Goal: Task Accomplishment & Management: Manage account settings

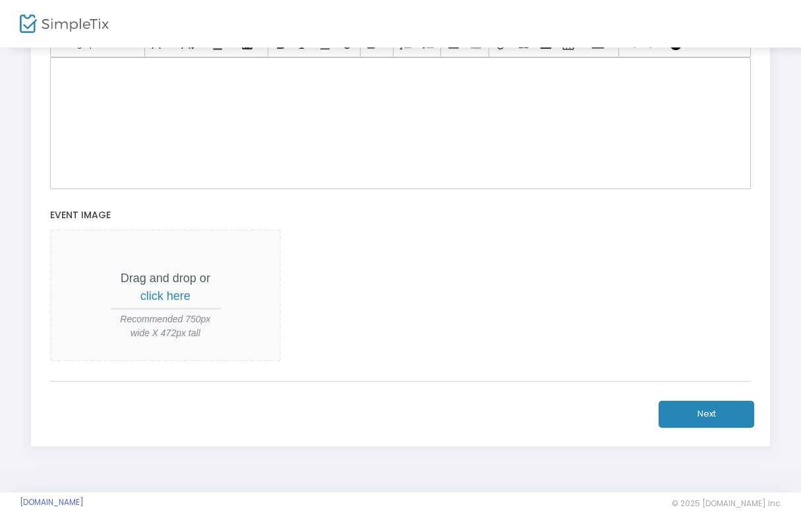
scroll to position [412, 0]
click at [697, 402] on button "Next" at bounding box center [707, 413] width 96 height 27
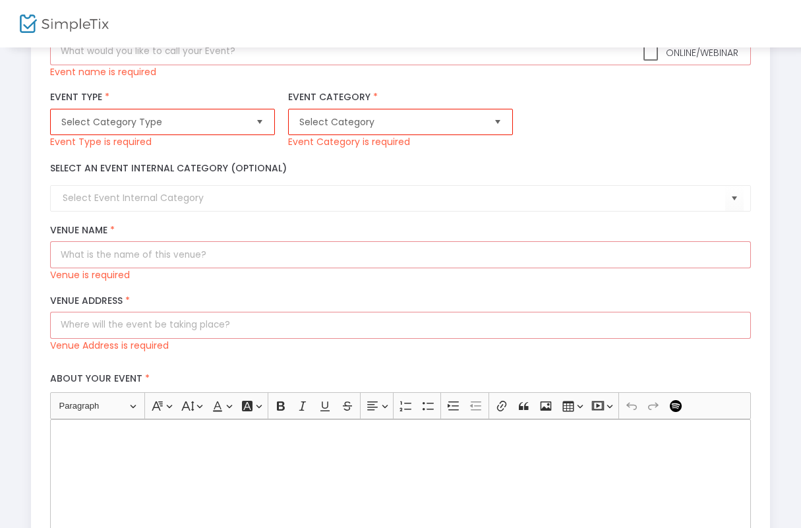
scroll to position [0, 0]
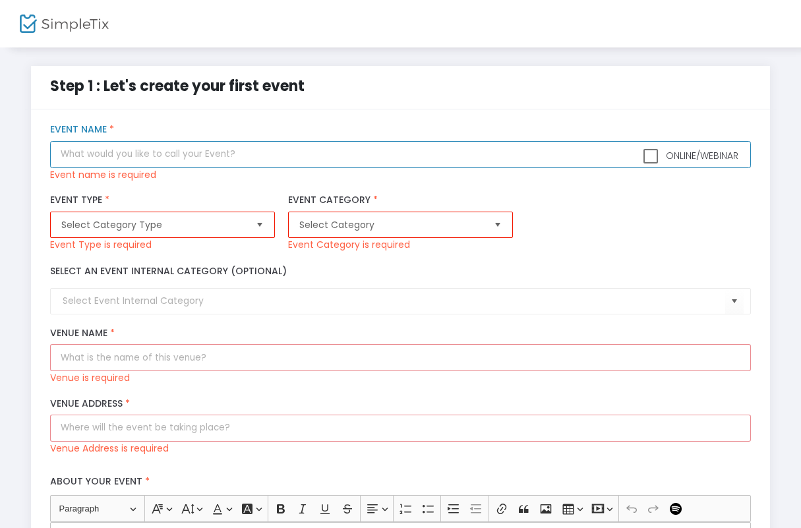
click at [143, 152] on input "text" at bounding box center [400, 154] width 701 height 27
click at [160, 166] on input "text" at bounding box center [400, 154] width 701 height 27
click at [179, 155] on input "text" at bounding box center [400, 154] width 701 height 27
click at [200, 157] on input "text" at bounding box center [400, 154] width 701 height 27
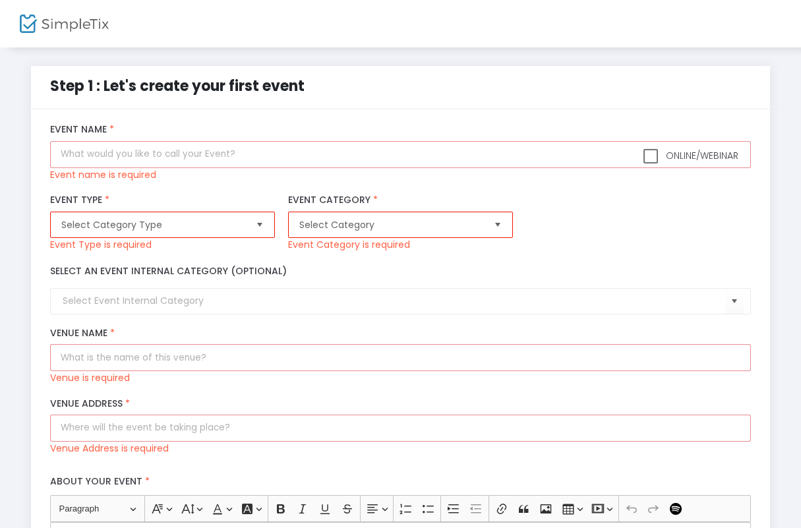
click at [181, 204] on label "Event Type *" at bounding box center [162, 201] width 225 height 12
click at [178, 225] on span "Select Category Type" at bounding box center [153, 224] width 184 height 13
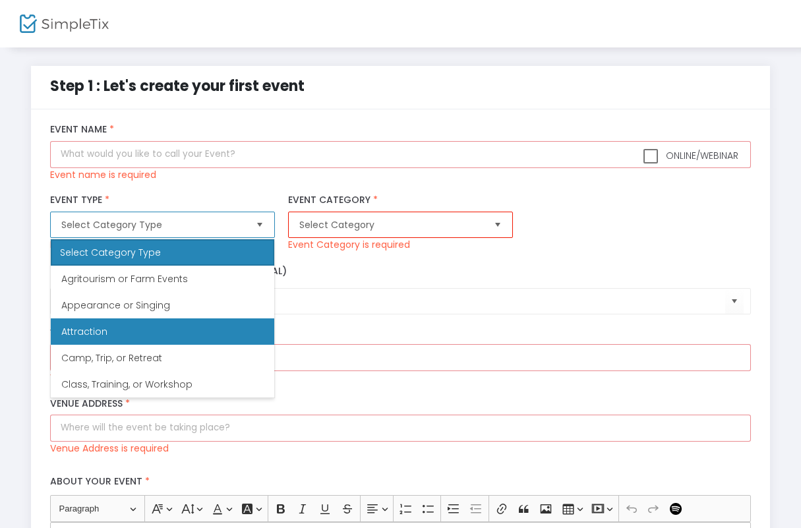
click at [153, 332] on li "Attraction" at bounding box center [163, 331] width 224 height 26
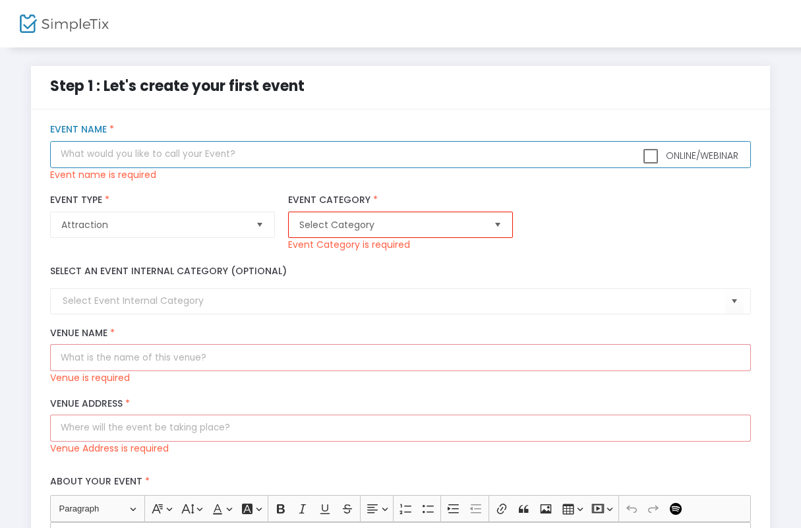
click at [187, 162] on input "text" at bounding box center [400, 154] width 701 height 27
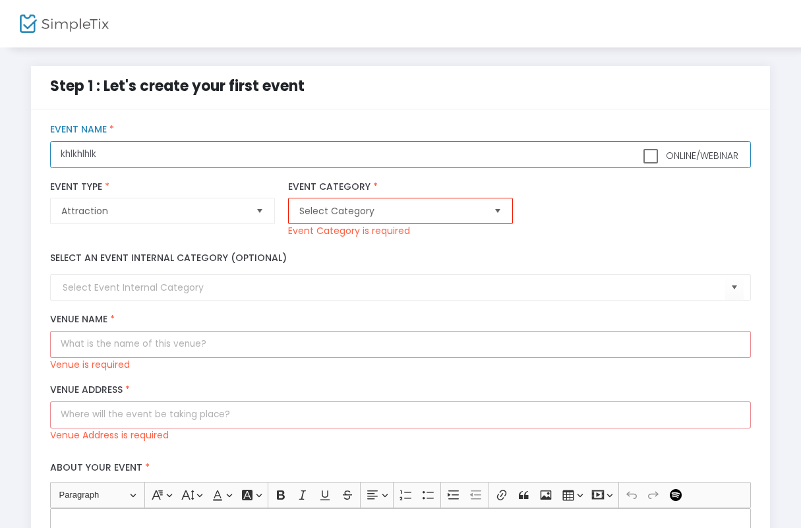
type input "khlkhlhlk"
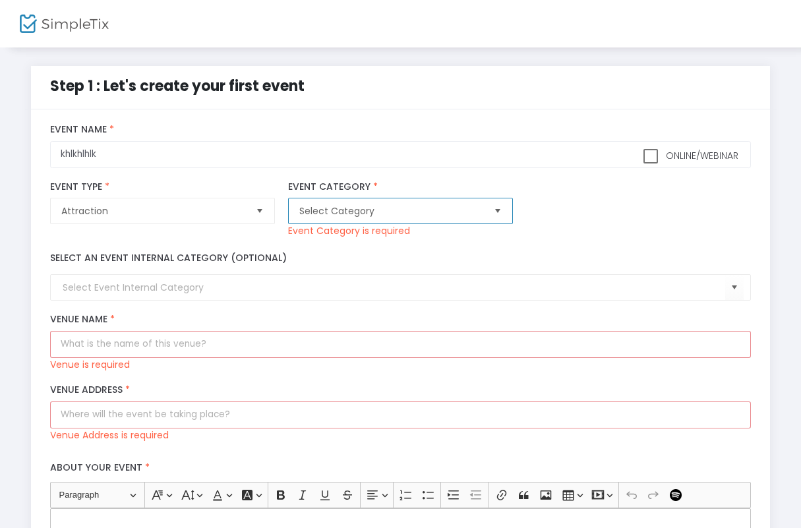
click at [396, 209] on span "Select Category" at bounding box center [391, 210] width 184 height 13
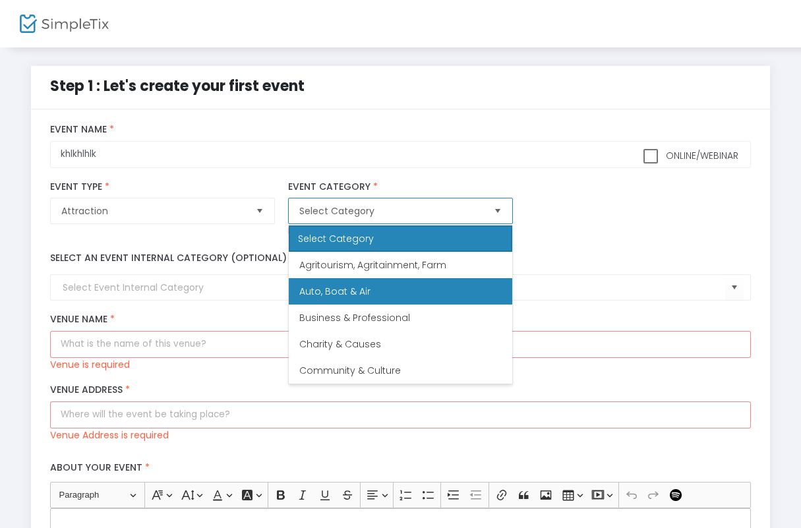
drag, startPoint x: 370, startPoint y: 248, endPoint x: 374, endPoint y: 280, distance: 32.5
click at [374, 280] on div "Select Category Agritourism, Agritainment, Farm Auto, Boat & Air Business & Pro…" at bounding box center [400, 305] width 225 height 160
click at [374, 280] on li "Auto, Boat & Air" at bounding box center [401, 291] width 224 height 26
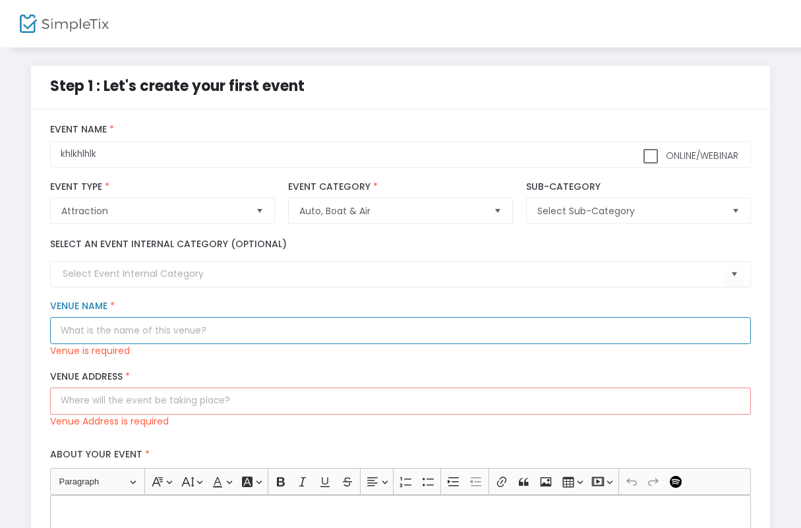
click at [149, 332] on input "Venue Name *" at bounding box center [400, 330] width 701 height 27
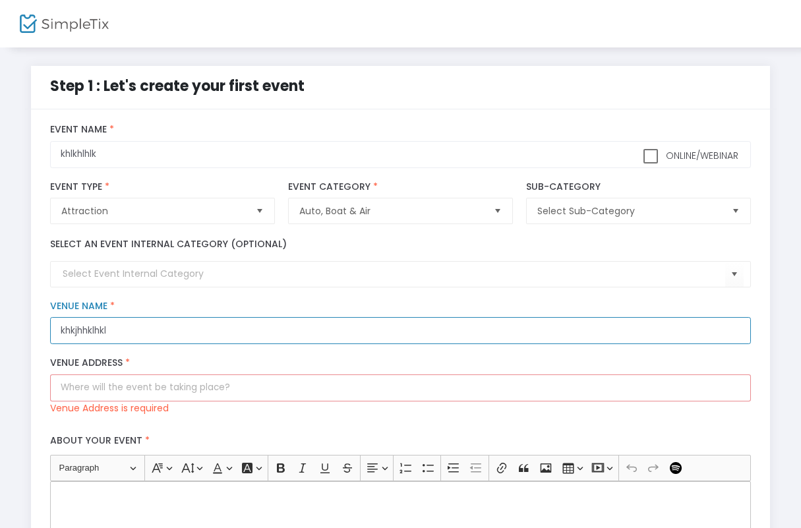
type input "khkjhhklhkl"
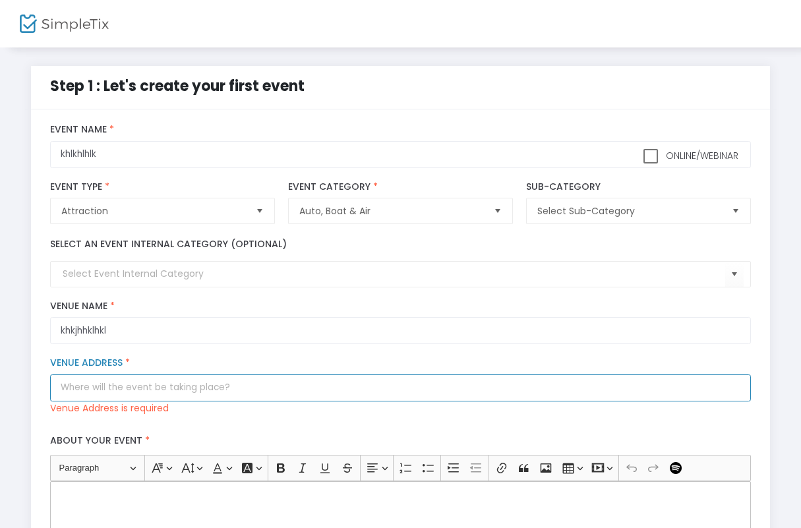
click at [110, 396] on input "Venue Address *" at bounding box center [400, 387] width 701 height 27
paste input "2185 E Windmill Ln #100 Las Vegas, NV 89123"
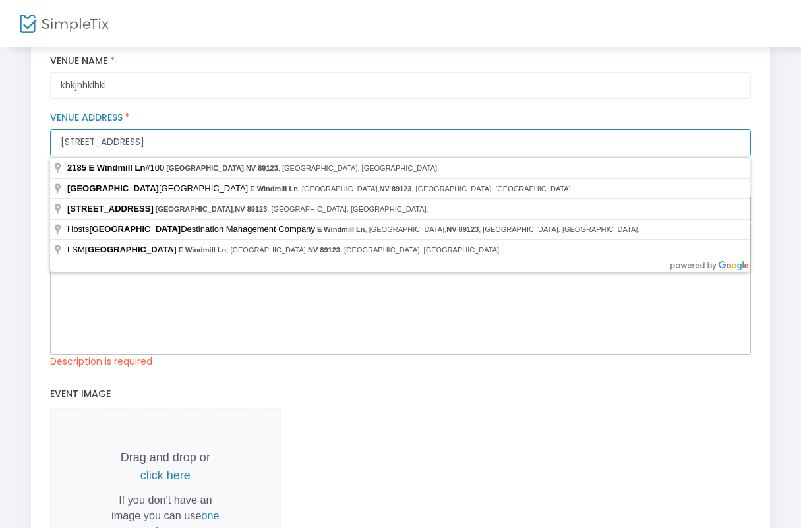
scroll to position [247, 0]
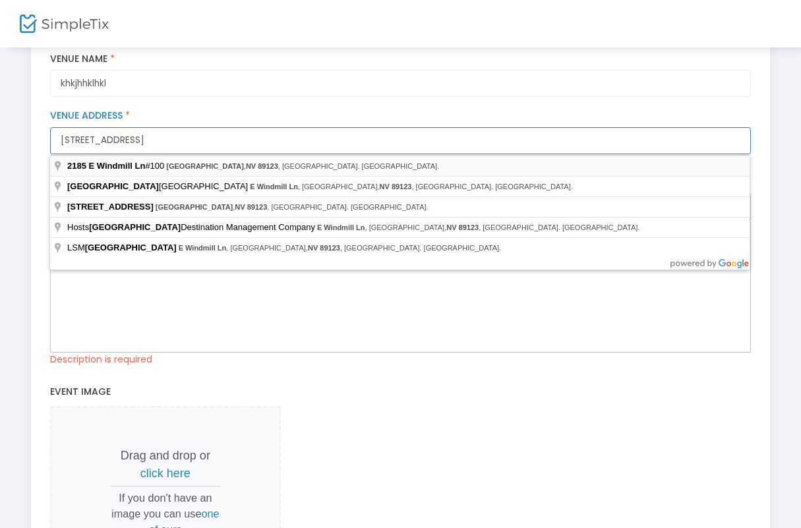
type input "2185 E Windmill Ln #100 Las Vegas, NV 89123"
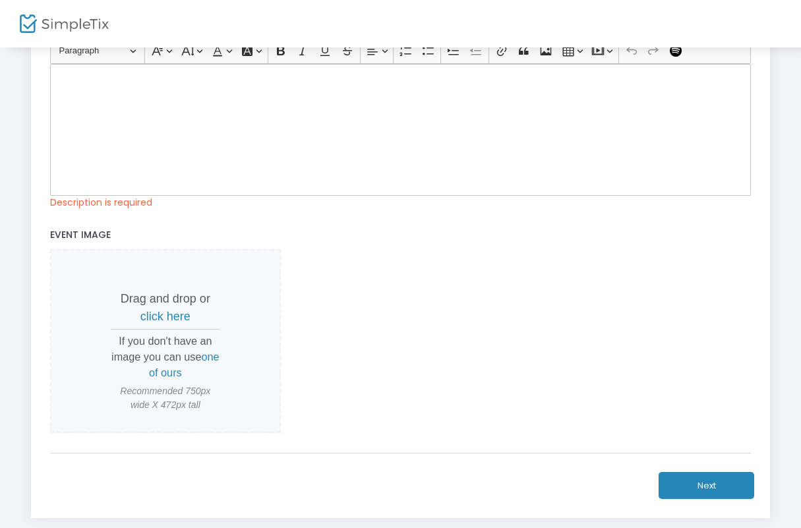
scroll to position [412, 0]
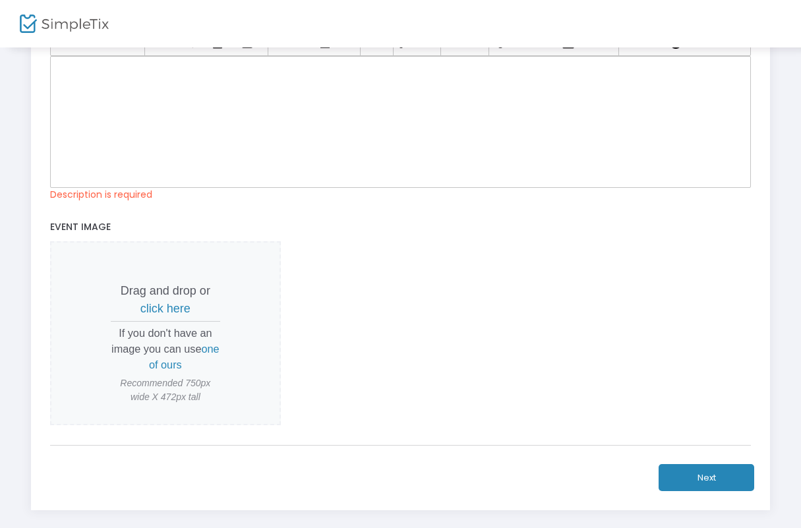
click at [182, 149] on div "Rich Text Editor, main" at bounding box center [400, 122] width 701 height 132
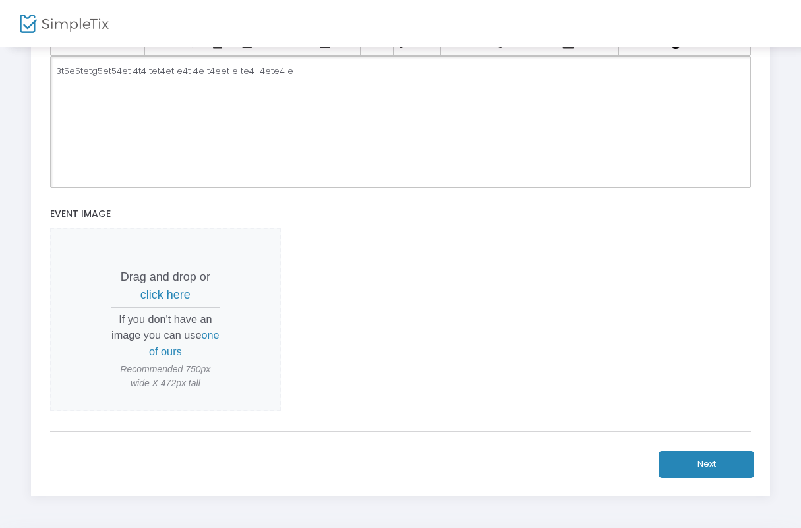
click at [717, 460] on button "Next" at bounding box center [707, 464] width 96 height 27
click at [717, 463] on button "Next" at bounding box center [707, 464] width 96 height 27
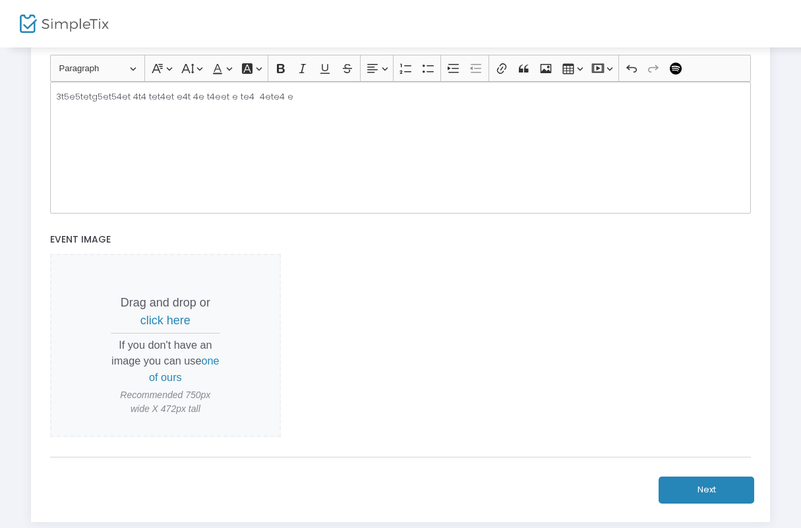
scroll to position [467, 0]
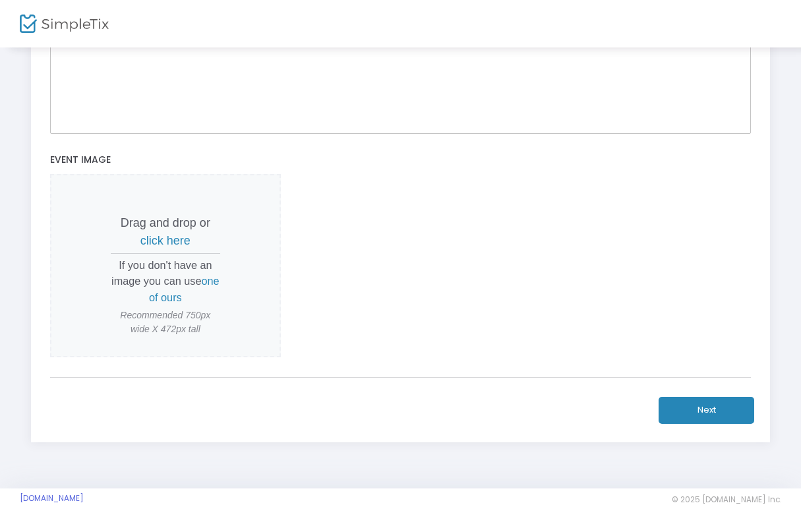
click at [673, 414] on button "Next" at bounding box center [707, 410] width 96 height 27
click at [690, 400] on button "Next" at bounding box center [707, 410] width 96 height 27
drag, startPoint x: 690, startPoint y: 400, endPoint x: 460, endPoint y: 312, distance: 246.5
click at [690, 400] on button "Next" at bounding box center [707, 410] width 96 height 27
click at [173, 223] on p "Drag and drop or click here" at bounding box center [165, 232] width 109 height 36
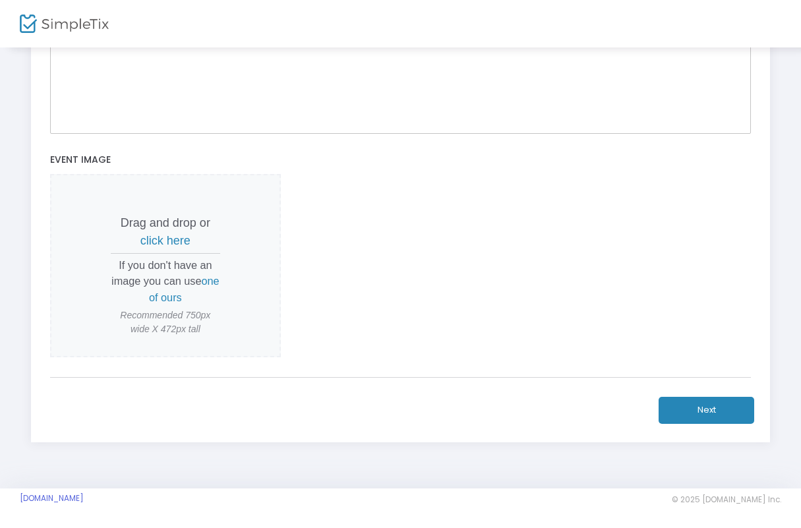
click at [177, 238] on span "click here" at bounding box center [165, 240] width 50 height 13
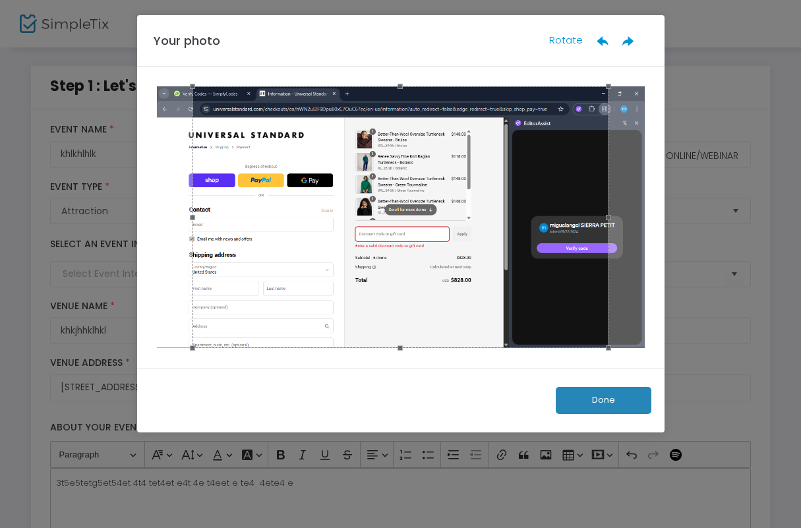
scroll to position [0, 0]
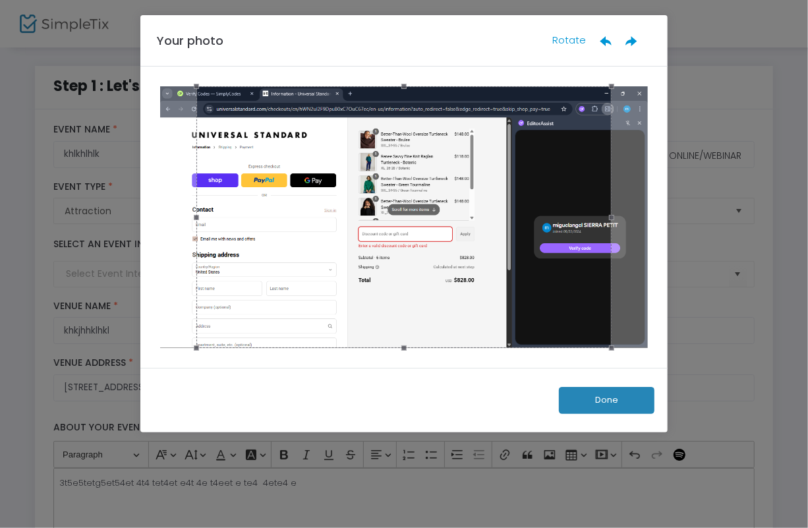
click at [622, 409] on button "Done" at bounding box center [607, 400] width 96 height 27
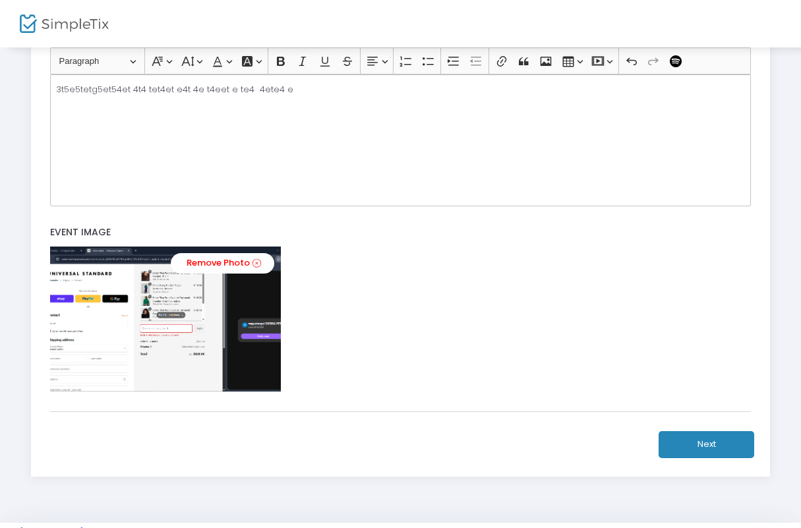
scroll to position [412, 0]
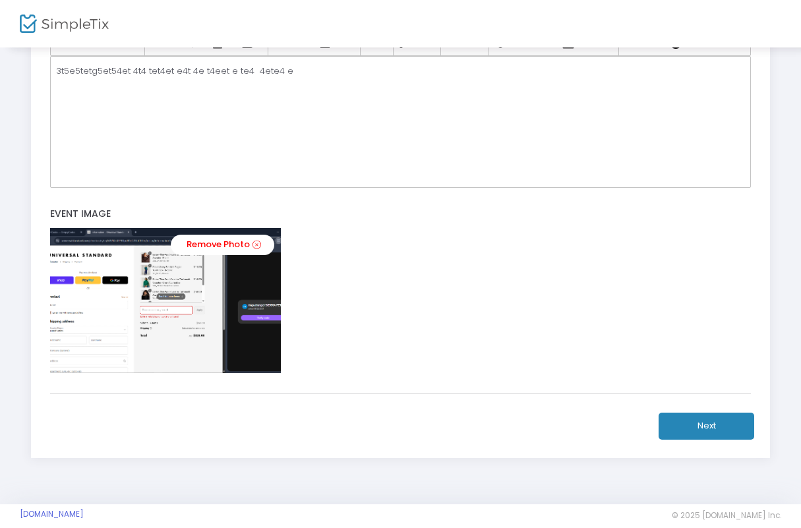
click at [694, 416] on button "Next" at bounding box center [707, 426] width 96 height 27
click at [707, 429] on button "Next" at bounding box center [707, 426] width 96 height 27
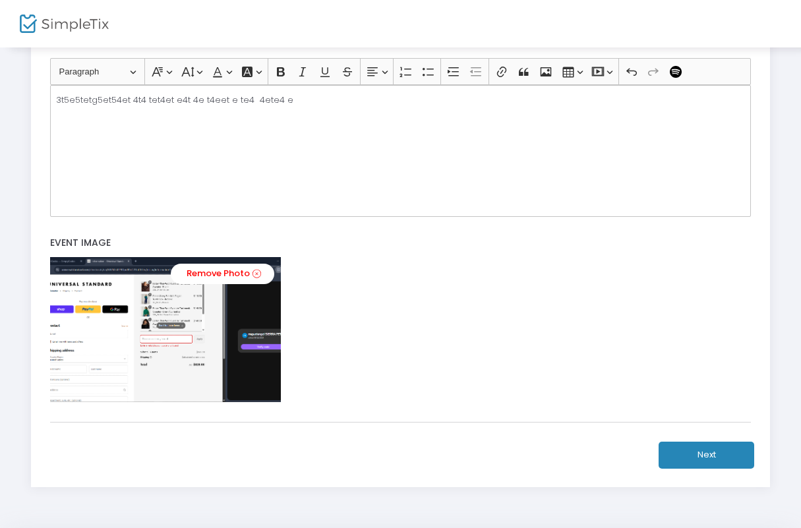
scroll to position [429, 0]
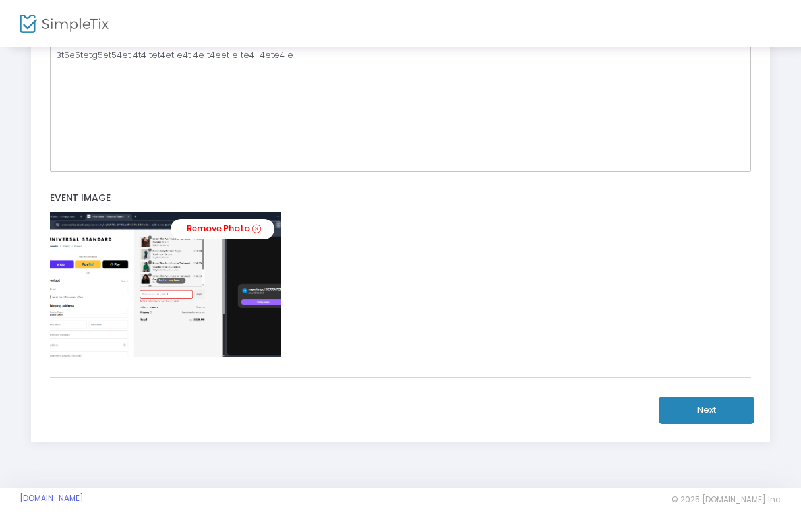
click at [694, 412] on button "Next" at bounding box center [707, 410] width 96 height 27
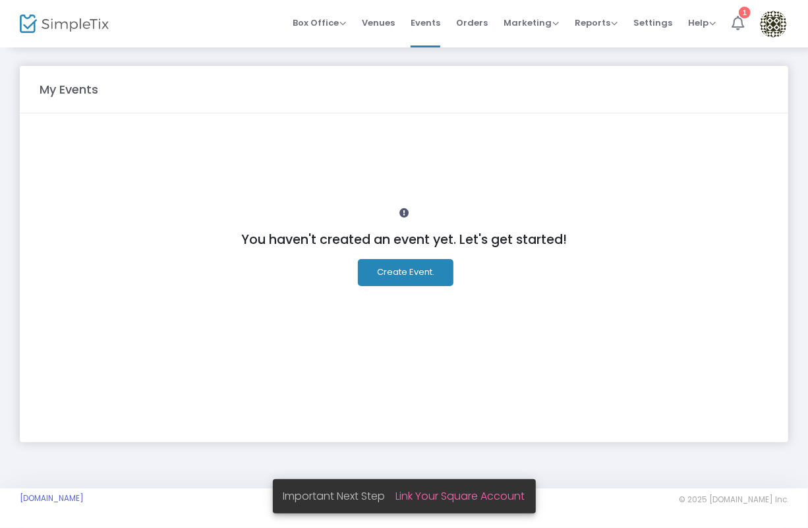
click at [744, 15] on div "1" at bounding box center [745, 13] width 12 height 12
click at [336, 33] on span "Box Office Sell Tickets Bookings Sell Season Pass" at bounding box center [319, 23] width 53 height 34
click at [340, 18] on span "Box Office" at bounding box center [319, 22] width 53 height 13
click at [335, 23] on span "Box Office" at bounding box center [319, 22] width 53 height 13
click at [597, 34] on span "Reports Analytics Sales Reports Download" at bounding box center [596, 23] width 43 height 34
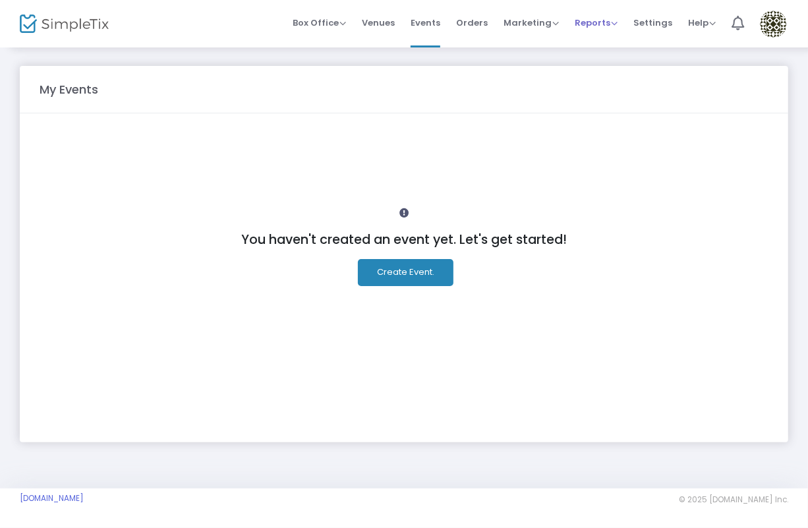
click at [601, 20] on span "Reports" at bounding box center [596, 22] width 43 height 13
click at [775, 24] on img at bounding box center [773, 24] width 27 height 27
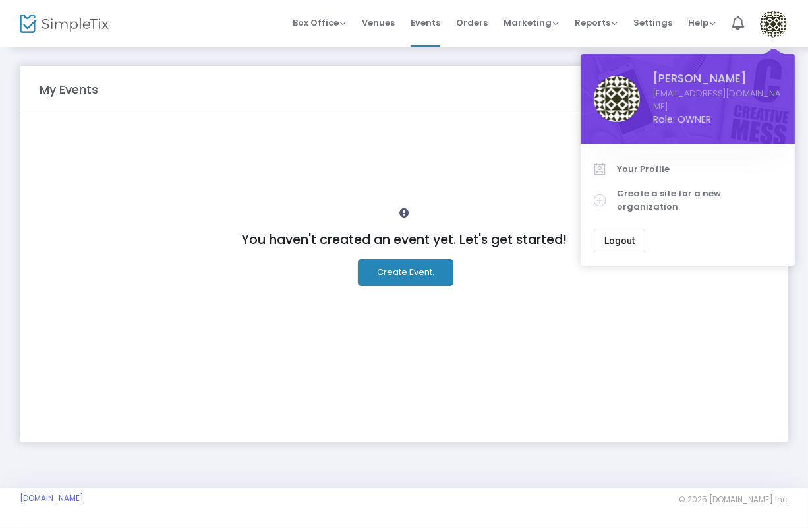
click at [466, 75] on m-panel-header "My Events" at bounding box center [404, 89] width 769 height 47
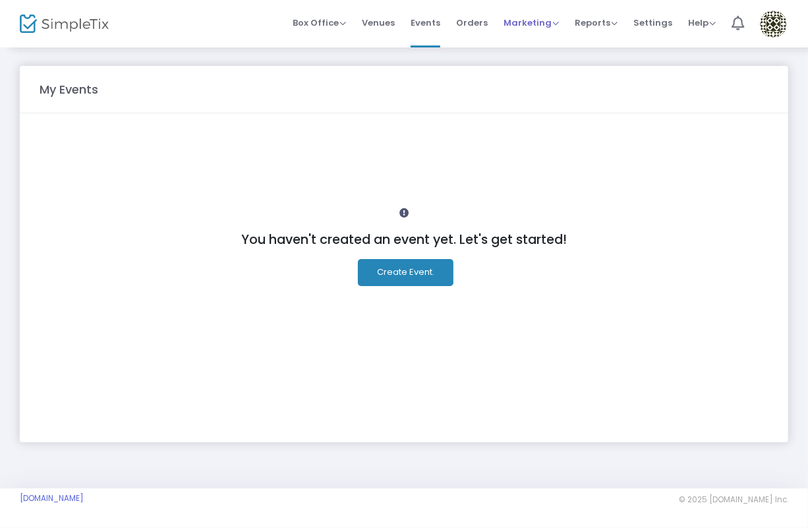
click at [546, 25] on span "Marketing" at bounding box center [531, 22] width 55 height 13
click at [598, 26] on span "Reports" at bounding box center [596, 22] width 43 height 13
click at [392, 25] on span "Venues" at bounding box center [378, 23] width 33 height 34
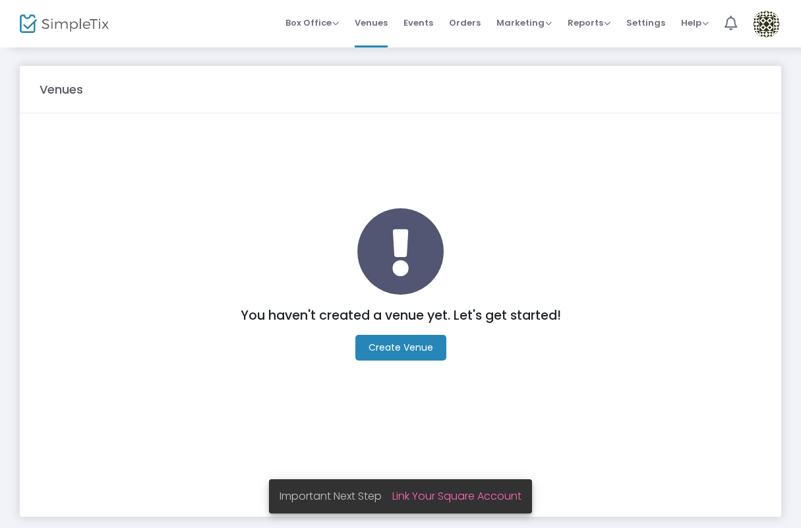
click at [422, 345] on m-button "Create Venue" at bounding box center [400, 348] width 91 height 26
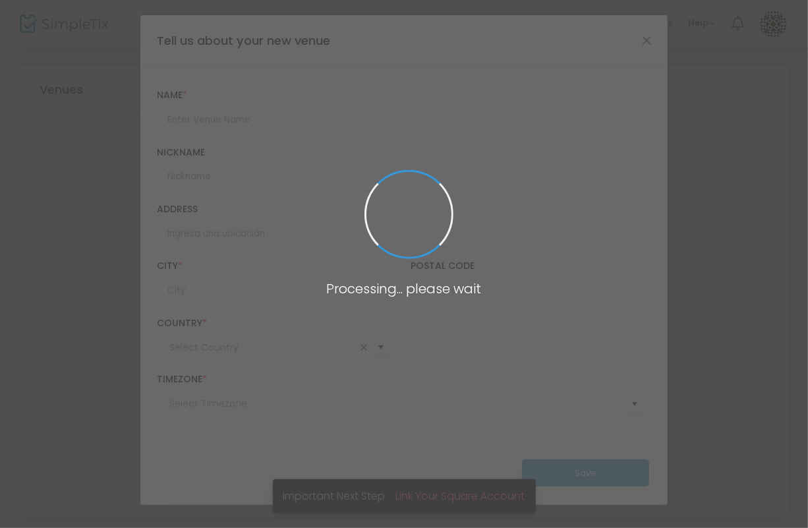
type input "United States"
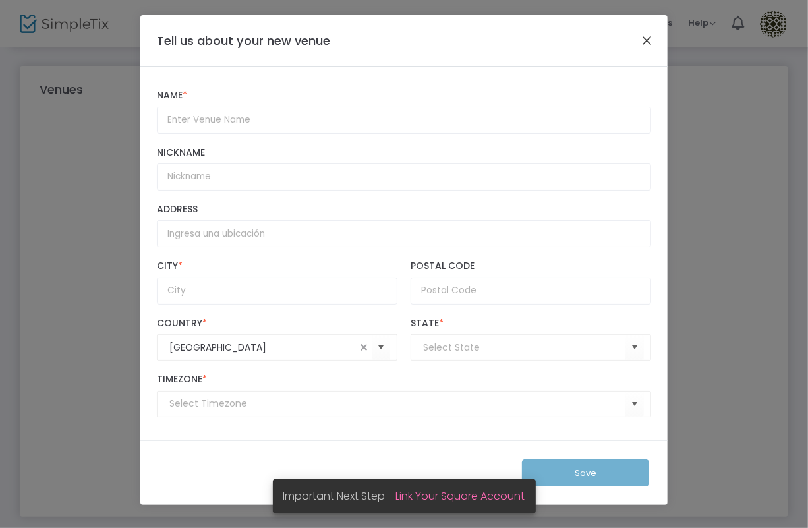
click at [651, 40] on button "Close" at bounding box center [647, 40] width 17 height 17
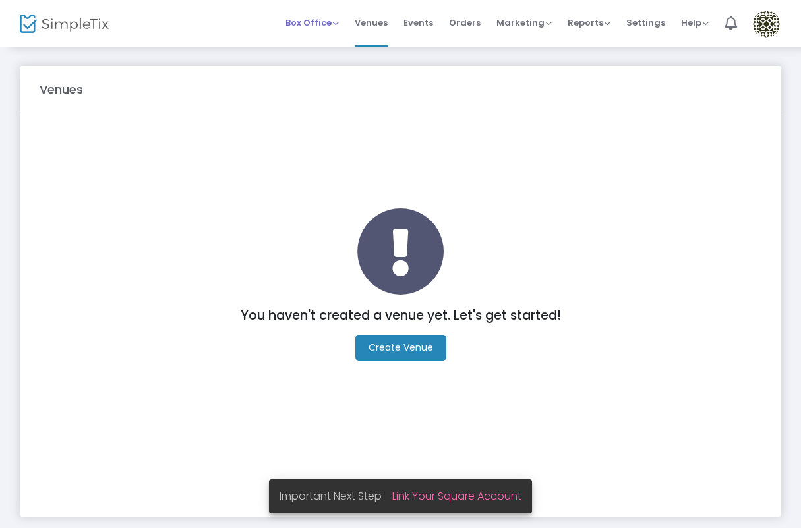
click at [325, 22] on span "Box Office" at bounding box center [311, 22] width 53 height 13
click at [341, 38] on li "Sell Tickets" at bounding box center [332, 45] width 94 height 26
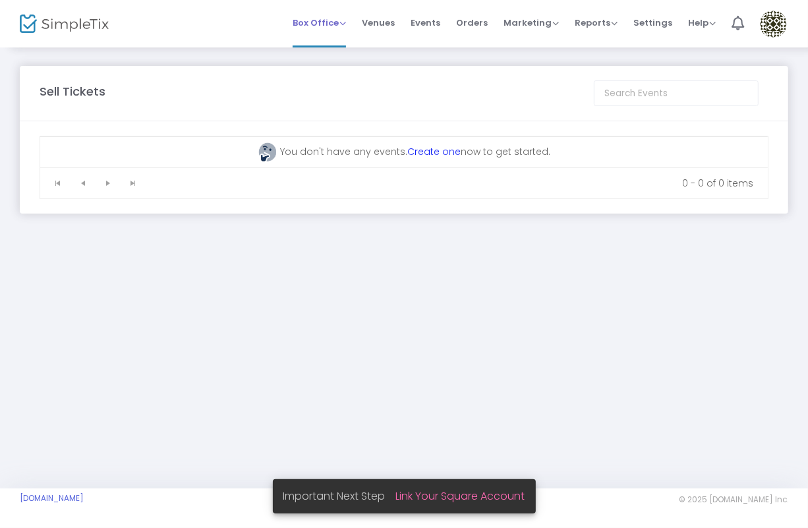
click at [330, 23] on span "Box Office" at bounding box center [319, 22] width 53 height 13
click at [76, 90] on m-panel-title "Sell Tickets" at bounding box center [73, 91] width 66 height 18
click at [90, 27] on img at bounding box center [64, 24] width 89 height 19
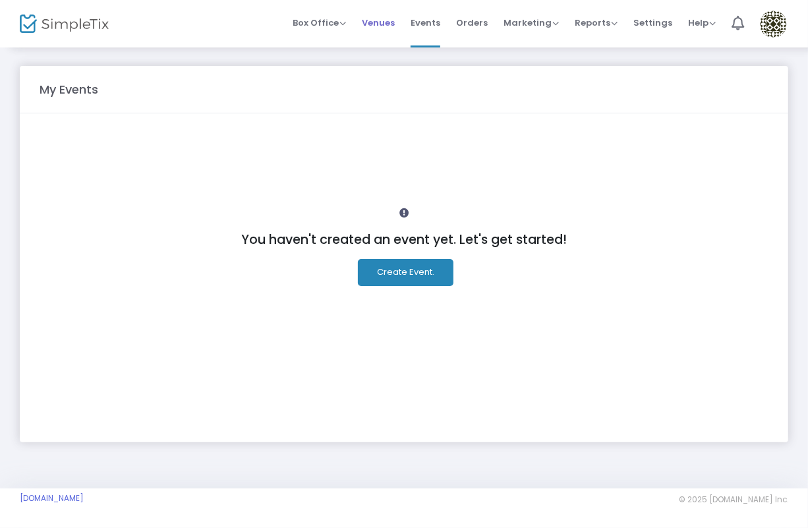
click at [384, 22] on span "Venues" at bounding box center [378, 23] width 33 height 34
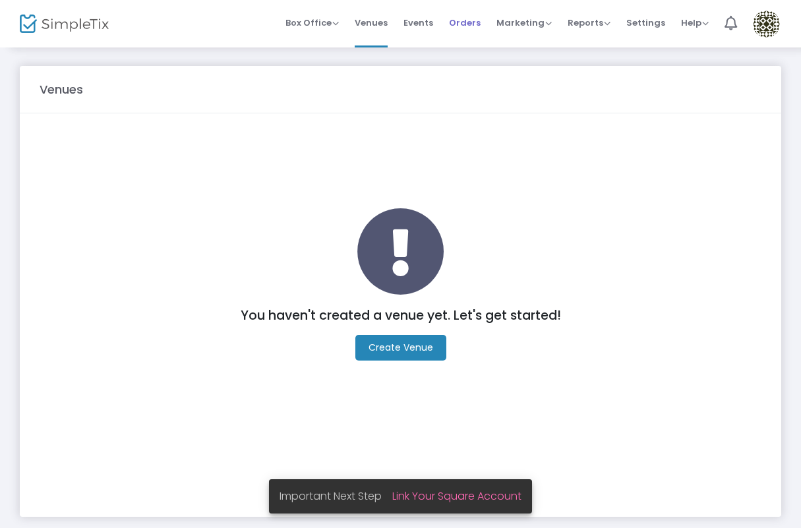
click at [471, 20] on span "Orders" at bounding box center [465, 23] width 32 height 34
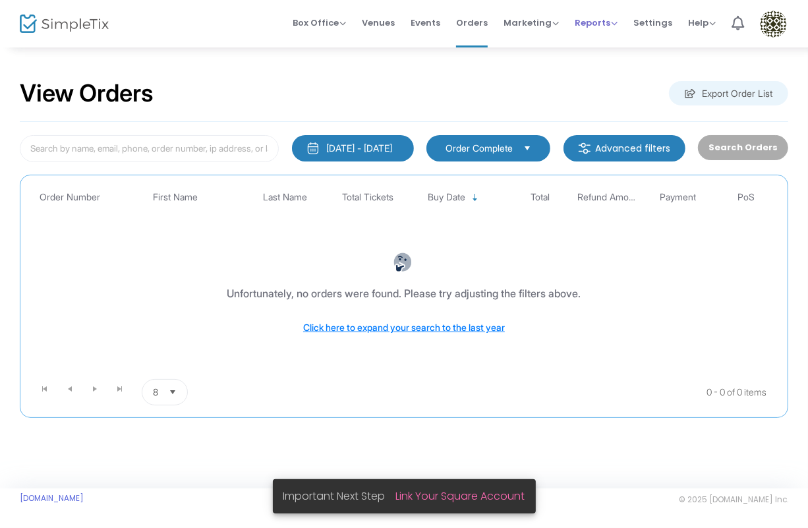
click at [595, 27] on span "Reports" at bounding box center [596, 22] width 43 height 13
click at [664, 20] on span "Settings" at bounding box center [653, 23] width 39 height 34
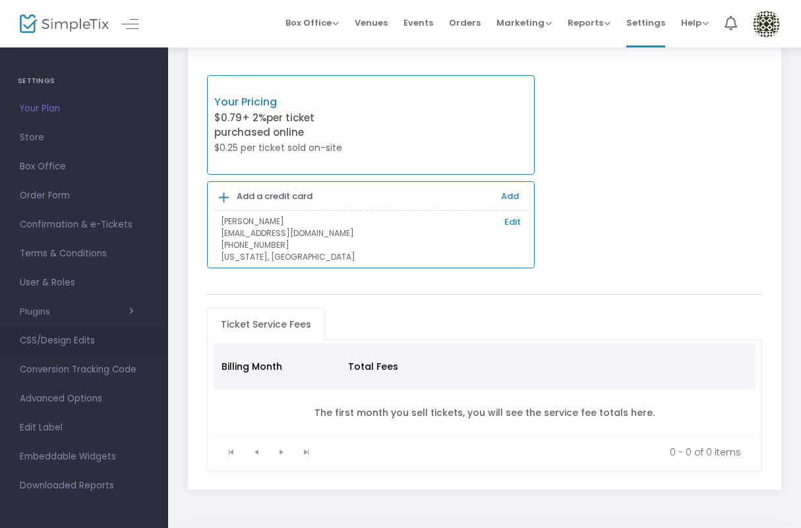
scroll to position [82, 0]
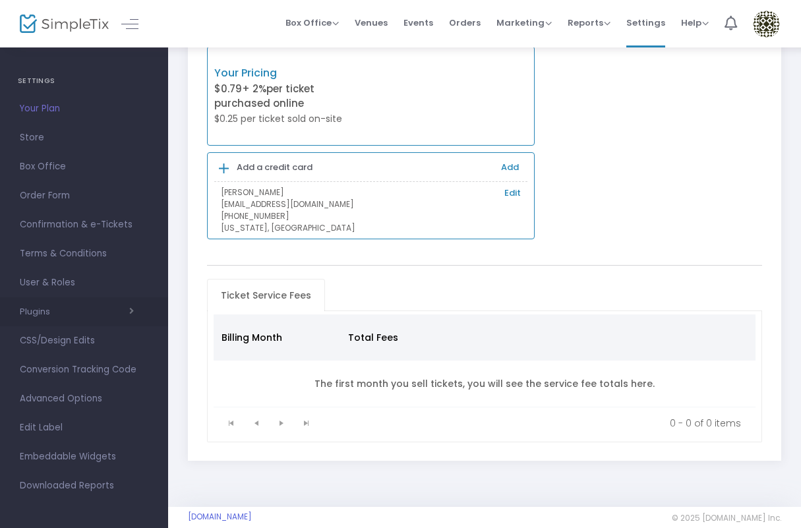
click at [38, 304] on span "Plugins Constant Contact Integrately Mailchimp Make (Integromat) Smartwaiver Za…" at bounding box center [84, 311] width 129 height 17
click at [31, 139] on span "Store" at bounding box center [84, 137] width 129 height 17
click at [34, 133] on body "Processing... please wait Box Office Sell Tickets Bookings Sell Season Pass Ven…" at bounding box center [400, 182] width 801 height 528
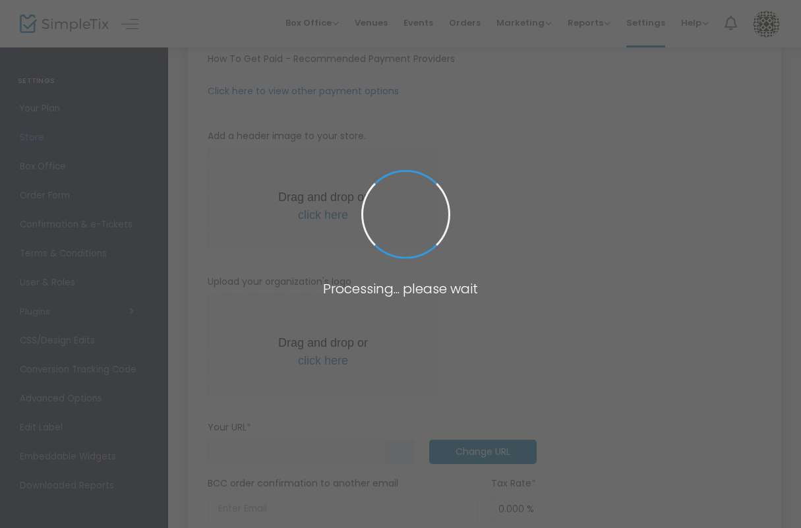
type input "https://ZAITOSA50"
radio input "true"
radio input "false"
radio input "true"
type input "ZAITOS.A"
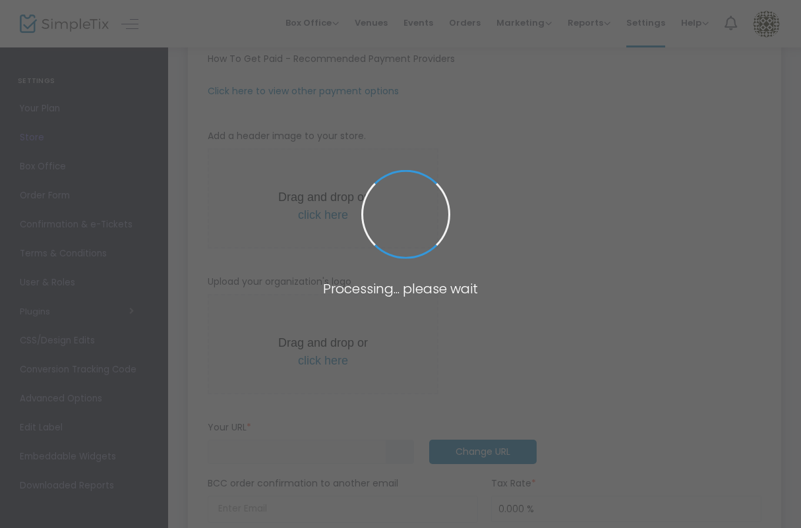
type input "4153698745"
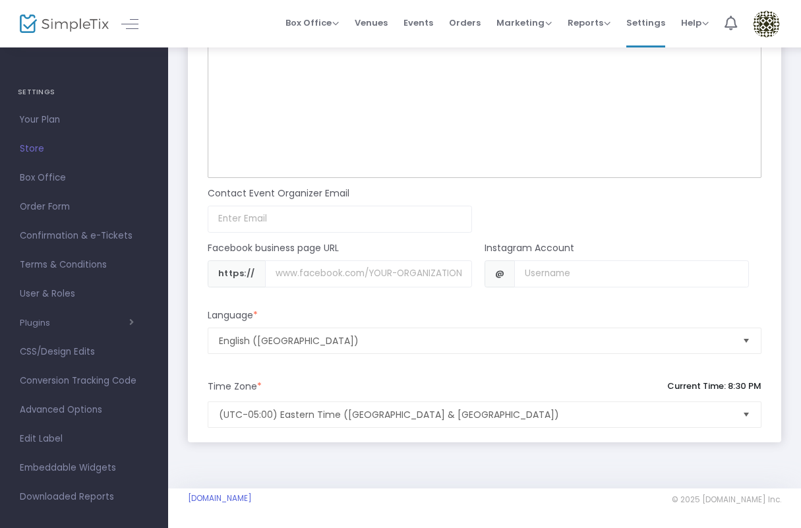
scroll to position [11, 0]
